Goal: Task Accomplishment & Management: Use online tool/utility

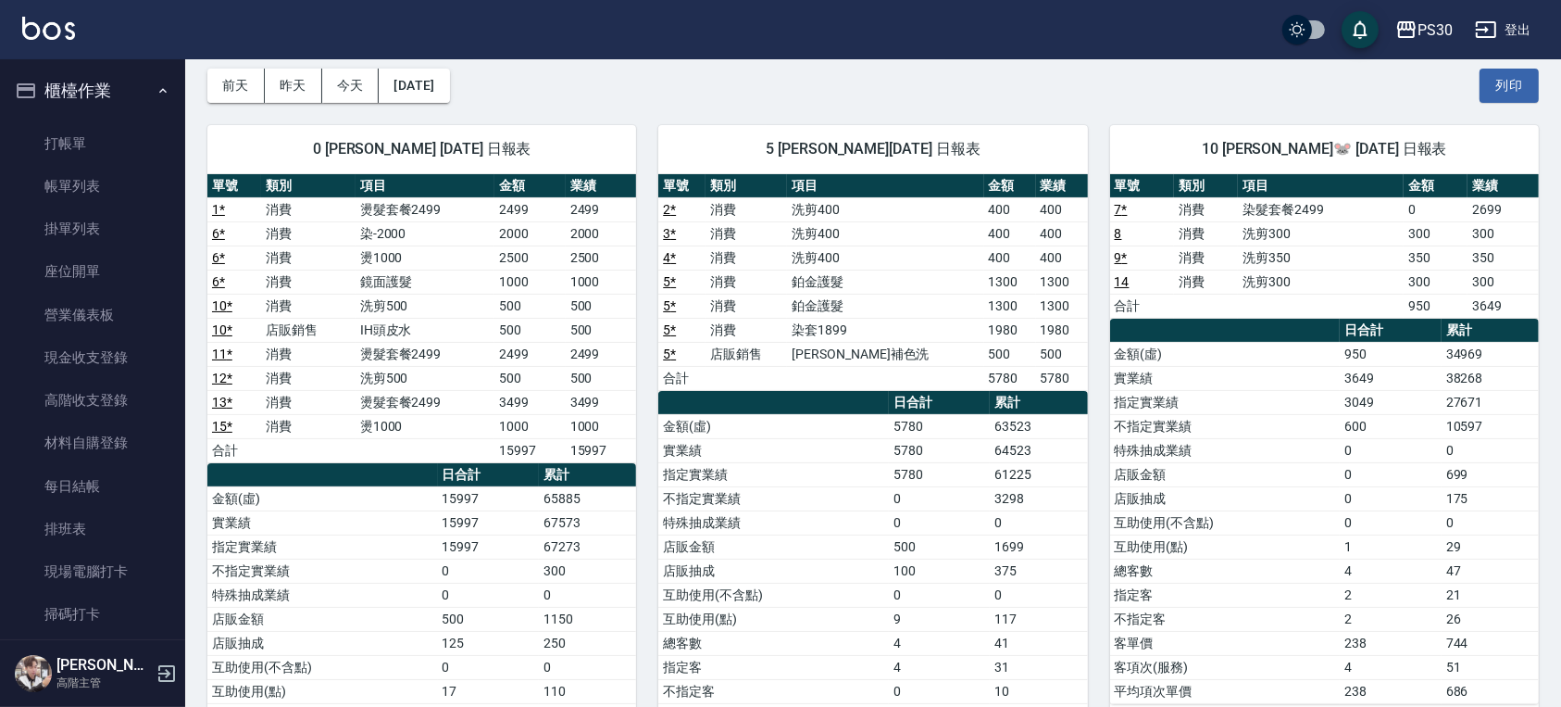
scroll to position [731, 0]
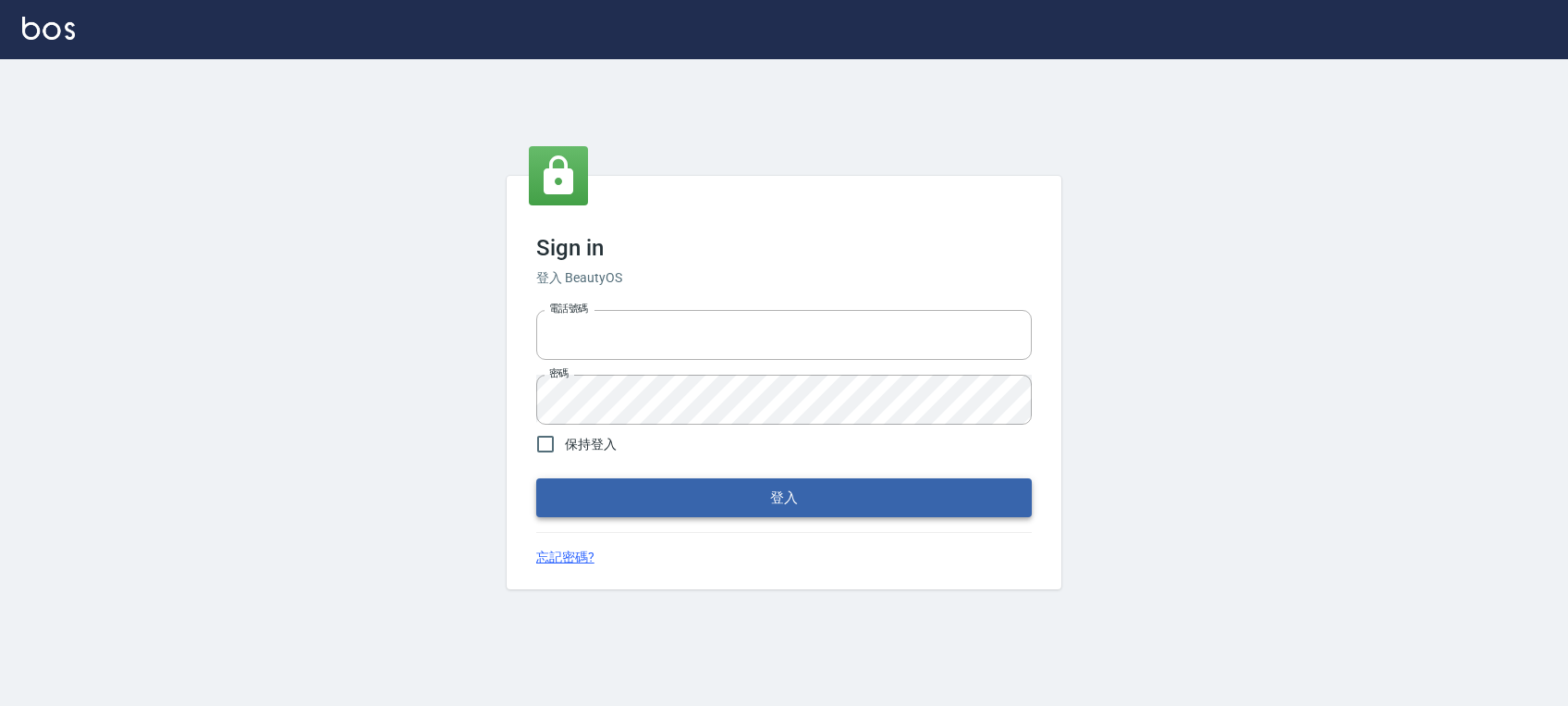
type input "0972392966"
click at [747, 491] on button "登入" at bounding box center [784, 497] width 495 height 39
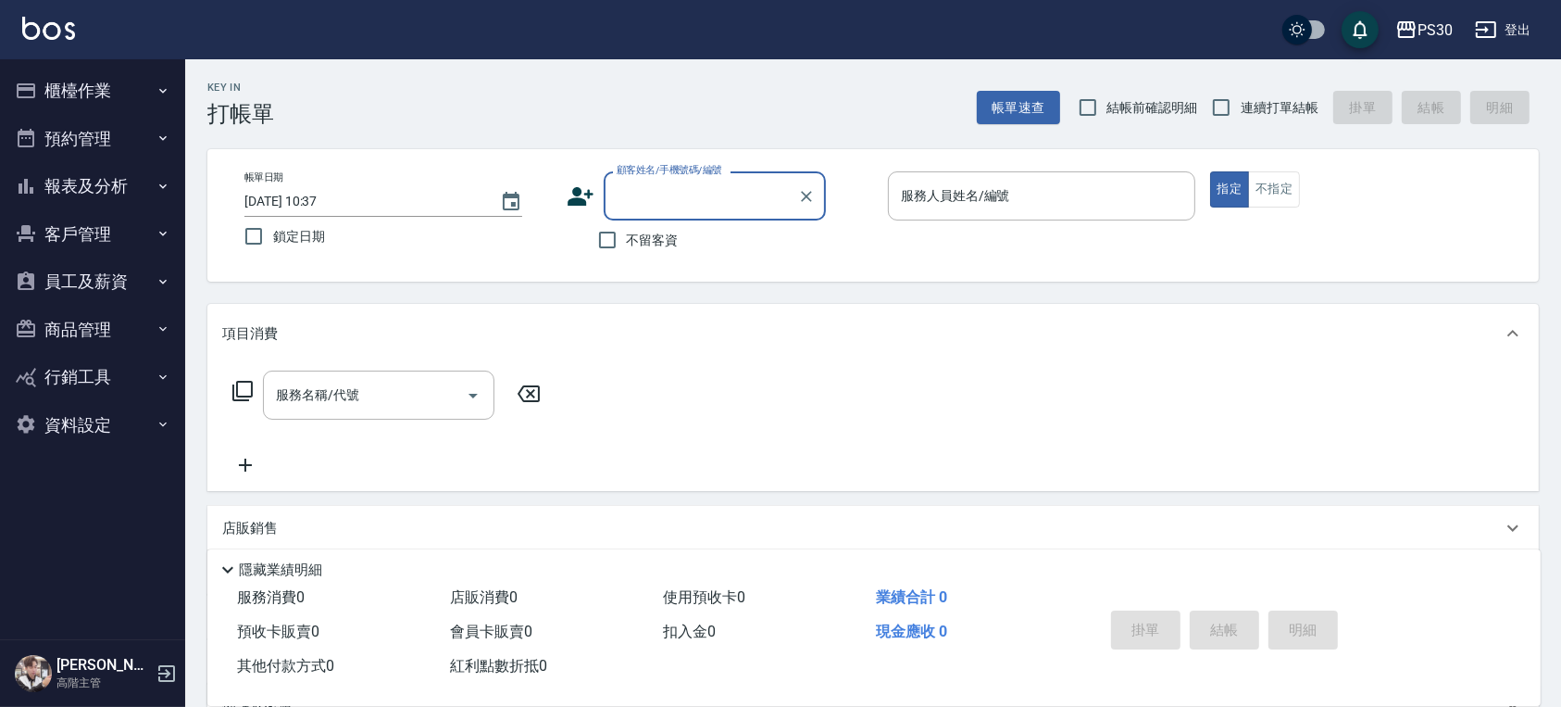
click at [90, 96] on button "櫃檯作業" at bounding box center [92, 91] width 170 height 48
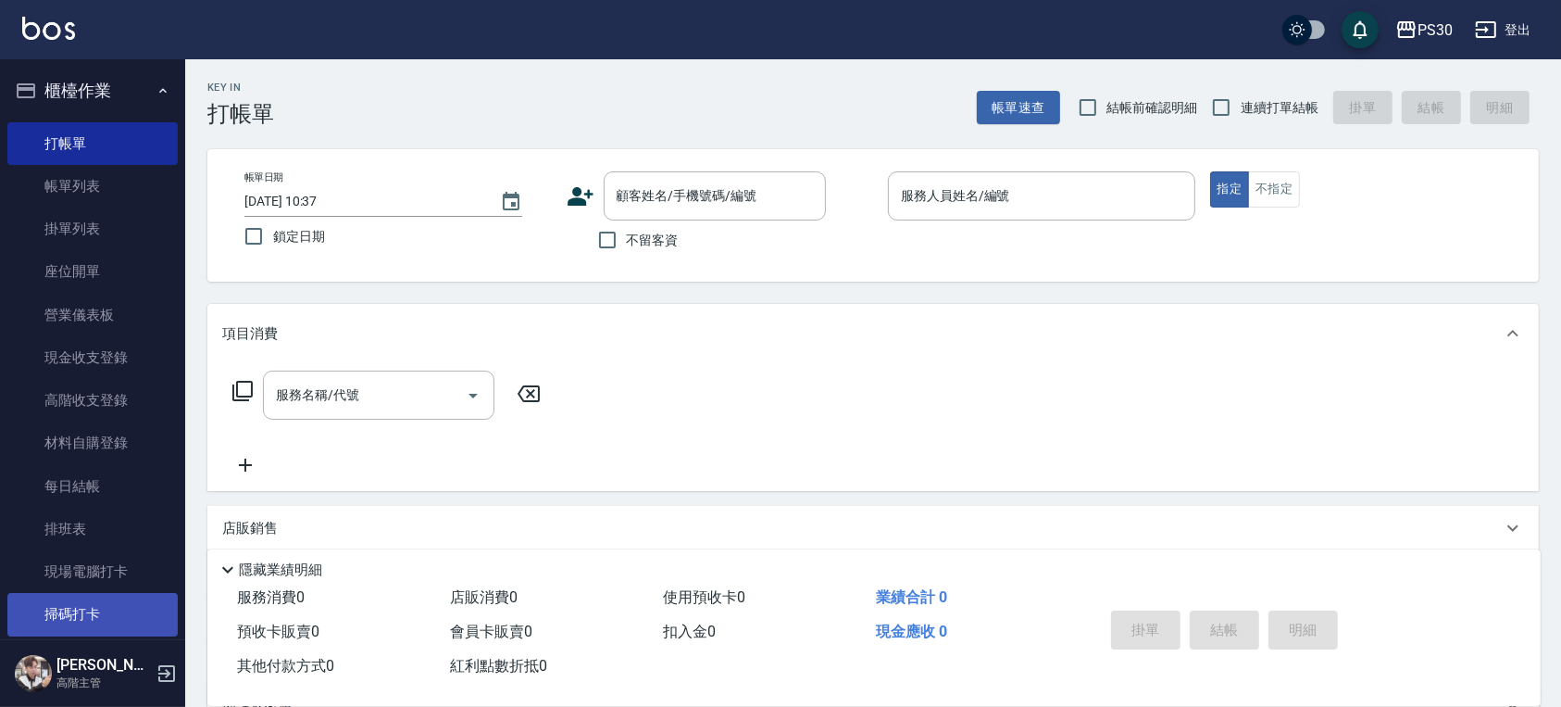
click at [102, 602] on link "掃碼打卡" at bounding box center [92, 614] width 170 height 43
